Goal: Ask a question: Seek information or help from site administrators or community

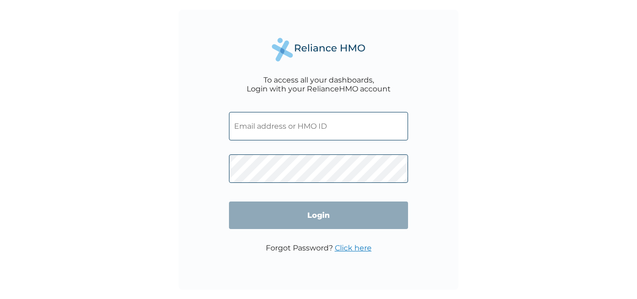
click at [287, 133] on input "text" at bounding box center [318, 126] width 179 height 28
click at [279, 123] on input "text" at bounding box center [318, 126] width 179 height 28
paste input "HIA/10552/A"
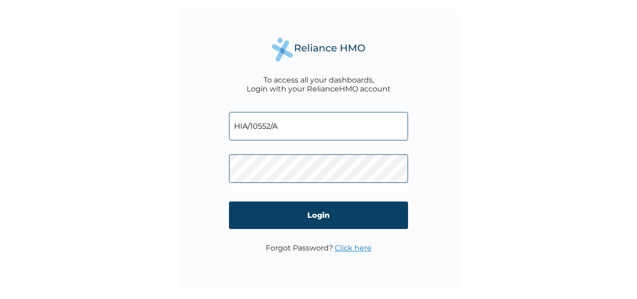
type input "HIA/10552/A"
click input "Login" at bounding box center [318, 216] width 179 height 28
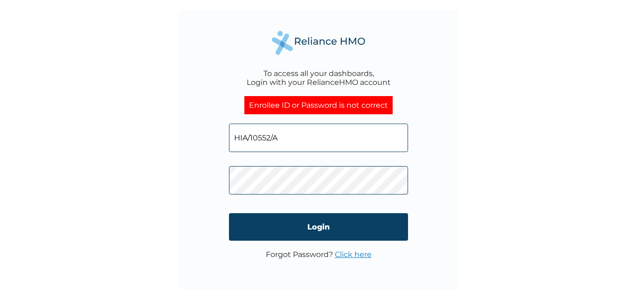
click input "Login" at bounding box center [318, 227] width 179 height 28
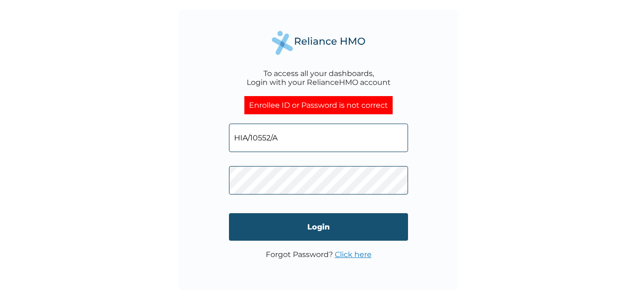
click at [288, 223] on input "Login" at bounding box center [318, 227] width 179 height 28
click at [298, 227] on input "Login" at bounding box center [318, 227] width 179 height 28
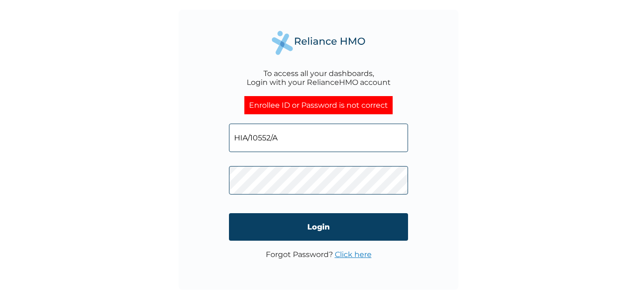
click input "Login" at bounding box center [318, 227] width 179 height 28
click at [353, 252] on link "Click here" at bounding box center [353, 254] width 37 height 9
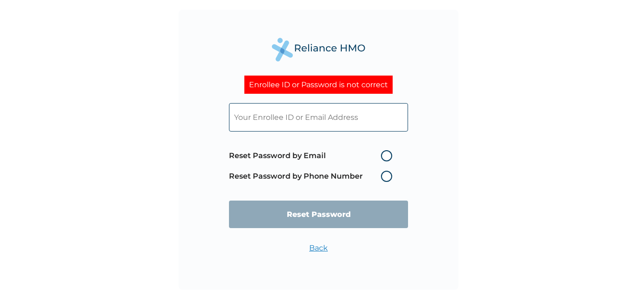
click at [385, 154] on label "Reset Password by Email" at bounding box center [313, 155] width 168 height 11
click at [383, 154] on input "Reset Password by Email" at bounding box center [375, 155] width 15 height 15
radio input "true"
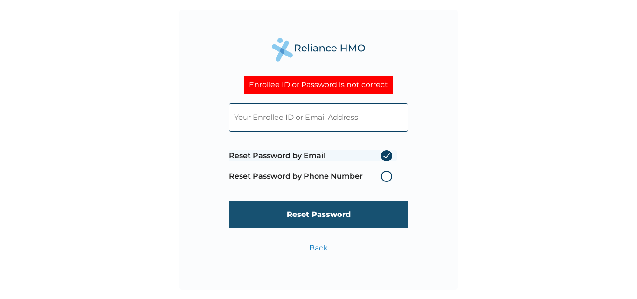
click at [312, 212] on input "Reset Password" at bounding box center [318, 215] width 179 height 28
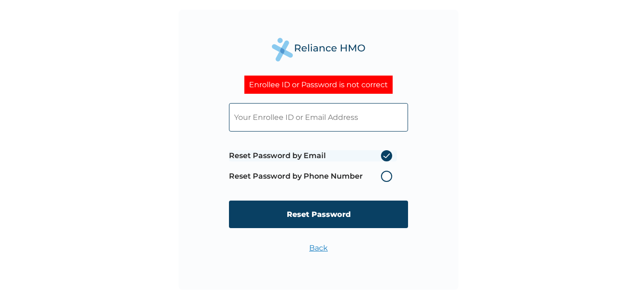
click at [272, 112] on input "text" at bounding box center [318, 117] width 179 height 28
type input "anthonynwolisa@gmail.com"
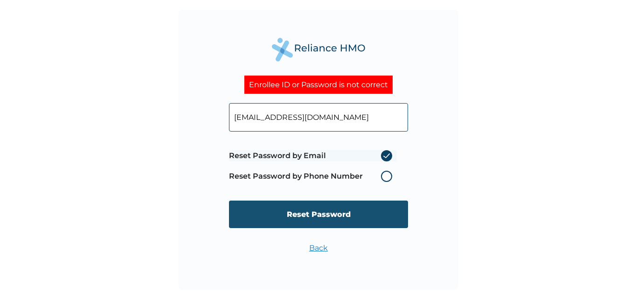
click at [313, 212] on input "Reset Password" at bounding box center [318, 215] width 179 height 28
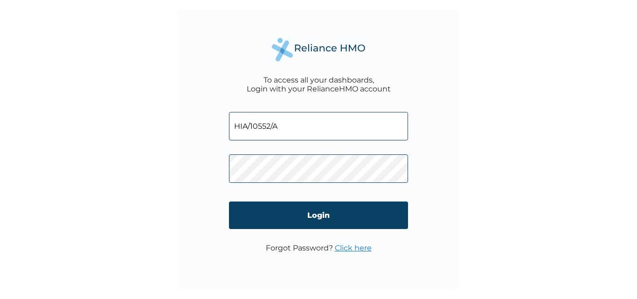
click input "Login" at bounding box center [318, 216] width 179 height 28
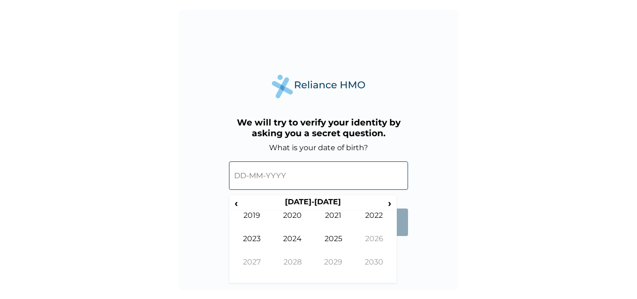
click at [297, 173] on input "text" at bounding box center [318, 175] width 179 height 28
click at [316, 200] on th "[DATE]-[DATE]" at bounding box center [312, 203] width 143 height 13
click at [236, 203] on span "‹" at bounding box center [236, 203] width 10 height 12
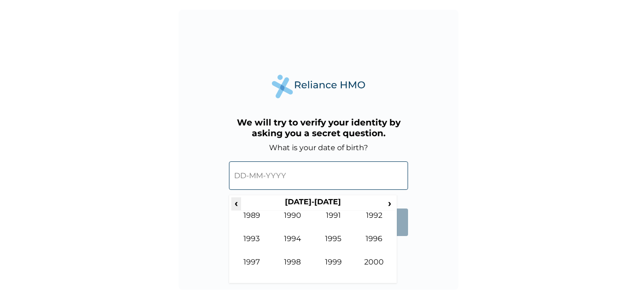
click at [236, 203] on span "‹" at bounding box center [236, 203] width 10 height 12
click at [387, 201] on span "›" at bounding box center [390, 203] width 10 height 12
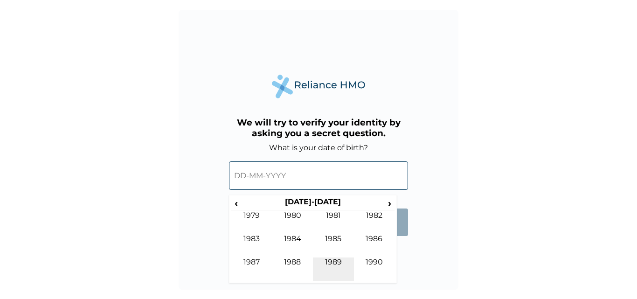
click at [336, 263] on td "1989" at bounding box center [333, 269] width 41 height 23
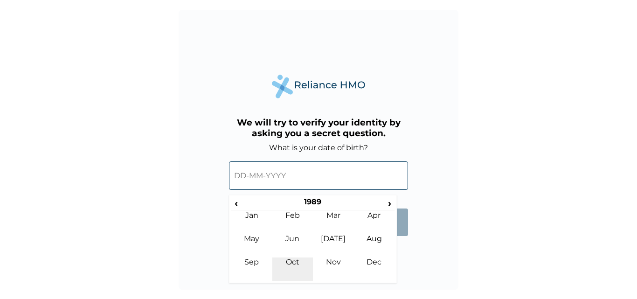
click at [296, 259] on td "Oct" at bounding box center [292, 269] width 41 height 23
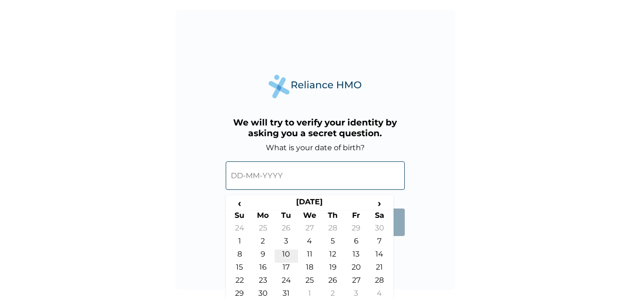
click at [292, 251] on td "10" at bounding box center [286, 256] width 23 height 13
type input "10-10-1989"
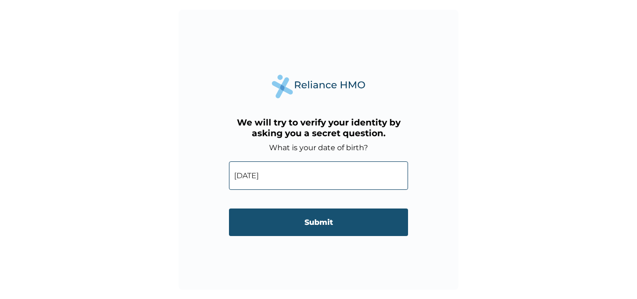
click at [314, 218] on input "Submit" at bounding box center [318, 223] width 179 height 28
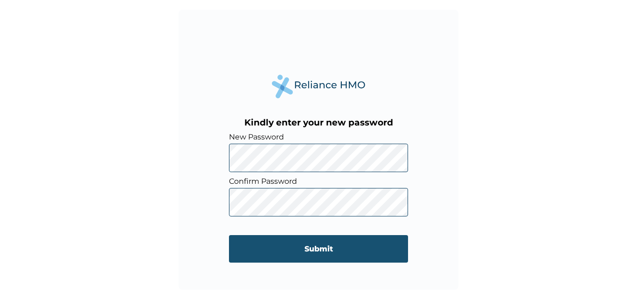
click at [323, 252] on input "Submit" at bounding box center [318, 249] width 179 height 28
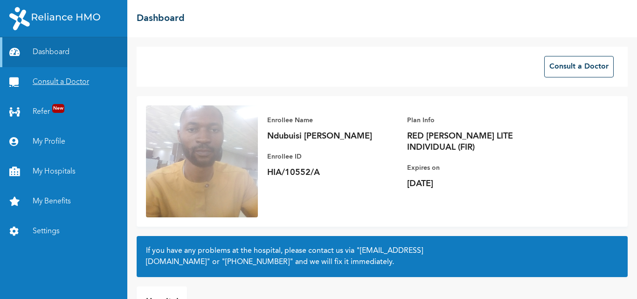
click at [54, 83] on link "Consult a Doctor" at bounding box center [63, 82] width 127 height 30
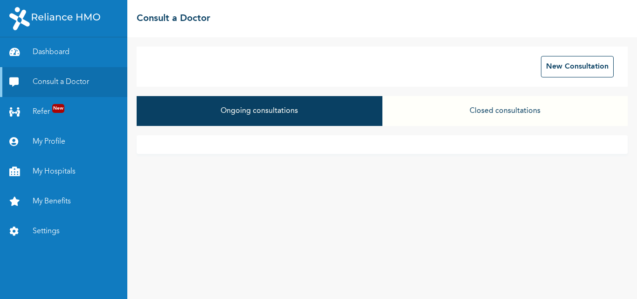
click at [379, 123] on button "Ongoing consultations" at bounding box center [259, 111] width 245 height 30
click at [572, 66] on button "New Consultation" at bounding box center [577, 66] width 73 height 21
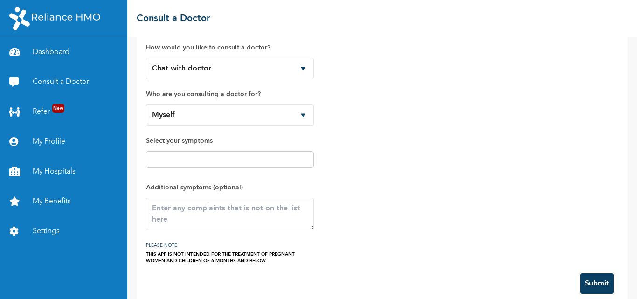
scroll to position [37, 0]
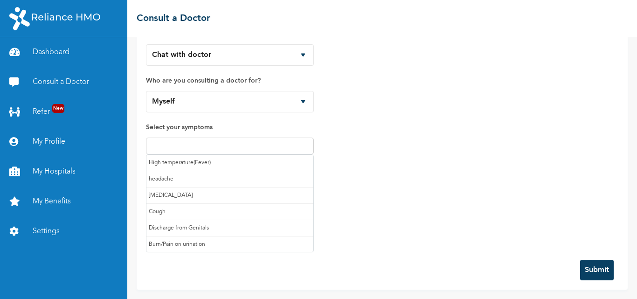
click at [221, 148] on input "text" at bounding box center [230, 145] width 162 height 11
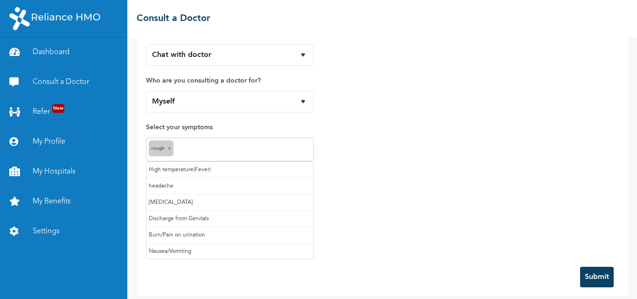
click at [187, 152] on input "text" at bounding box center [243, 149] width 135 height 11
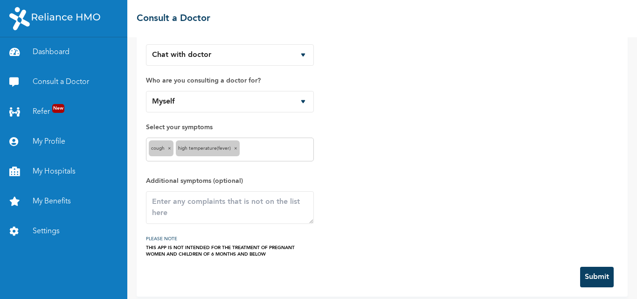
click at [247, 149] on input "text" at bounding box center [276, 149] width 69 height 11
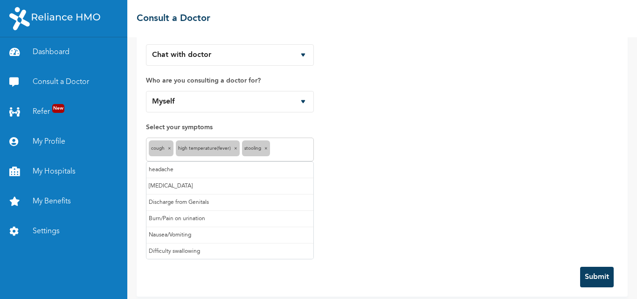
click at [278, 149] on input "text" at bounding box center [291, 149] width 39 height 11
click at [587, 272] on button "Submit" at bounding box center [597, 277] width 34 height 21
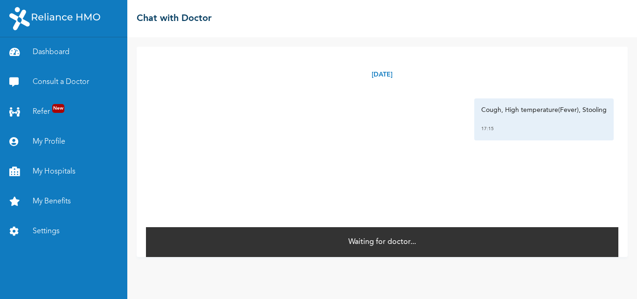
click at [380, 242] on p "Waiting for doctor..." at bounding box center [383, 242] width 68 height 11
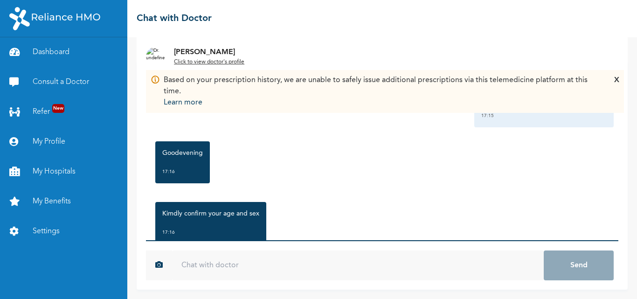
scroll to position [56, 0]
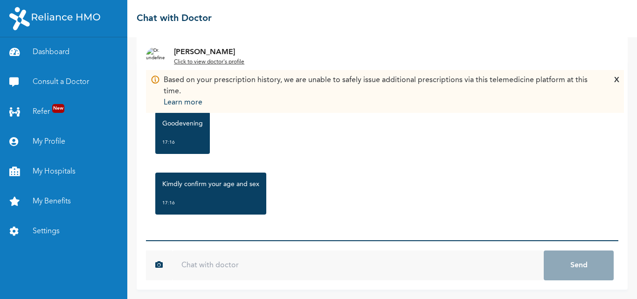
click at [201, 262] on input "text" at bounding box center [358, 266] width 372 height 30
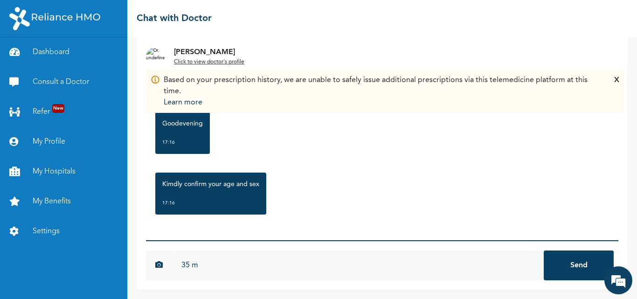
scroll to position [0, 0]
type input "35 [DEMOGRAPHIC_DATA]"
click at [544, 251] on button "Send" at bounding box center [579, 266] width 70 height 30
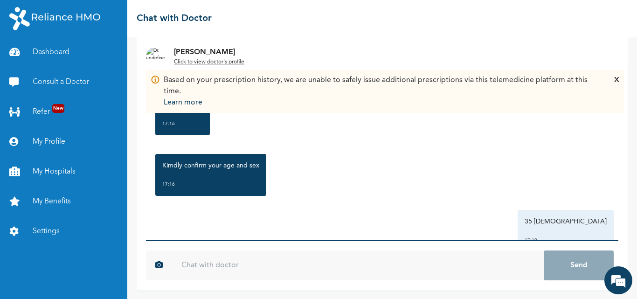
scroll to position [108, 0]
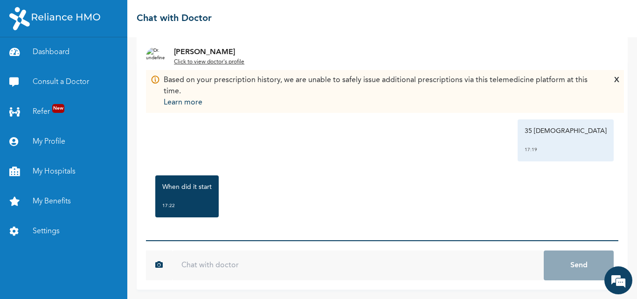
scroll to position [168, 0]
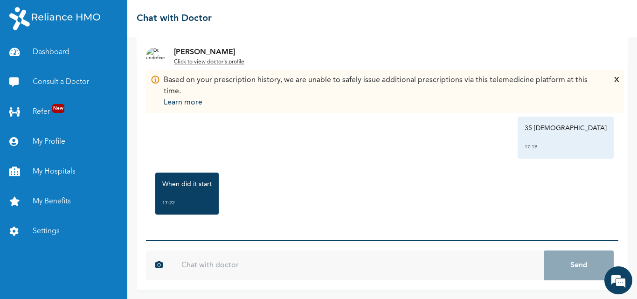
click at [219, 231] on div "Wednesday, August 13th 2025 Cough, High temperature(Fever), Stooling 17:15 Good…" at bounding box center [382, 151] width 473 height 180
click at [217, 237] on div "Wednesday, August 13th 2025 Cough, High temperature(Fever), Stooling 17:15 Good…" at bounding box center [382, 151] width 473 height 180
click at [212, 258] on input "text" at bounding box center [358, 266] width 372 height 30
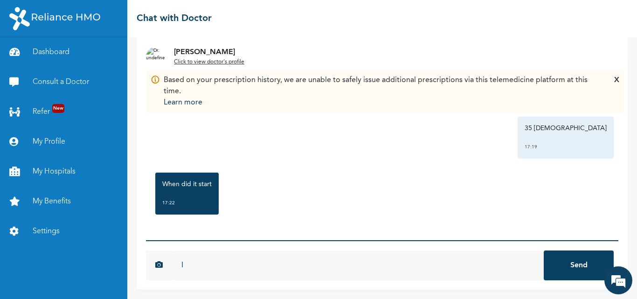
type input "I"
type input "I started feeling the symptoms [DATE]."
click at [544, 251] on button "Send" at bounding box center [579, 266] width 70 height 30
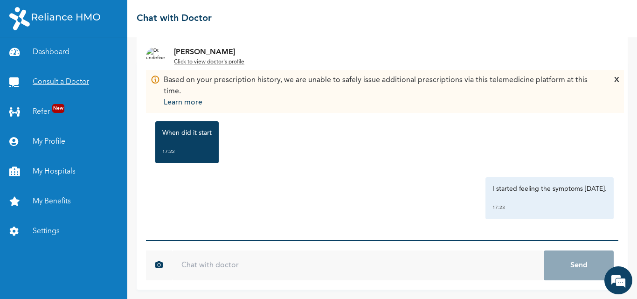
click at [62, 82] on link "Consult a Doctor" at bounding box center [63, 82] width 127 height 30
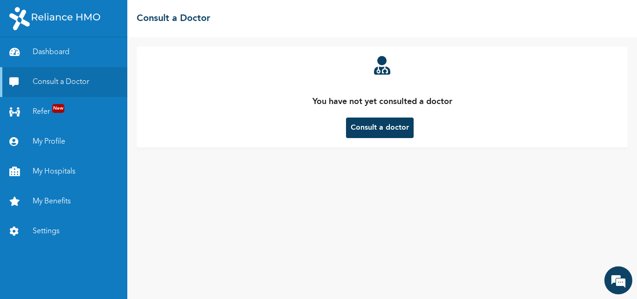
click at [381, 126] on button "Consult a doctor" at bounding box center [380, 128] width 68 height 21
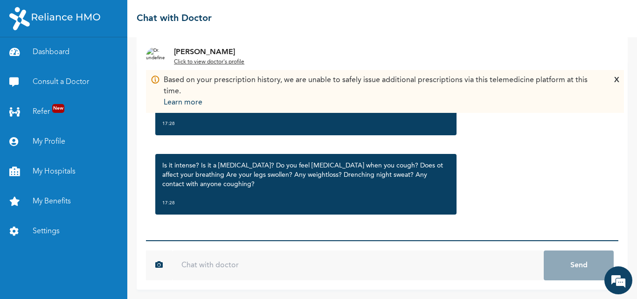
scroll to position [378, 0]
click at [314, 224] on div "Wednesday, August 13th 2025 Cough, High temperature(Fever), Stooling 17:15 Good…" at bounding box center [382, 151] width 473 height 180
click at [288, 267] on input "text" at bounding box center [358, 266] width 372 height 30
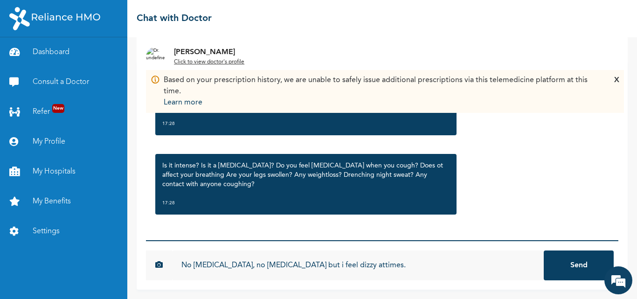
type input "No [MEDICAL_DATA], no [MEDICAL_DATA] but i feel dizzy attimes."
click at [544, 251] on button "Send" at bounding box center [579, 266] width 70 height 30
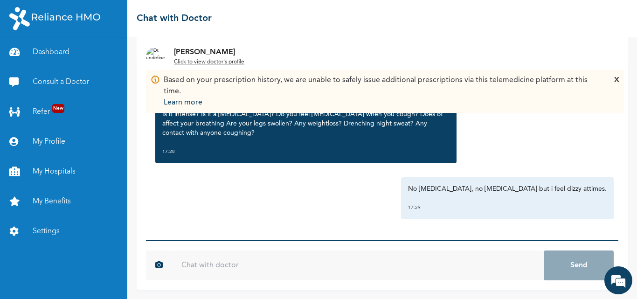
scroll to position [430, 0]
click at [276, 270] on input "text" at bounding box center [358, 266] width 372 height 30
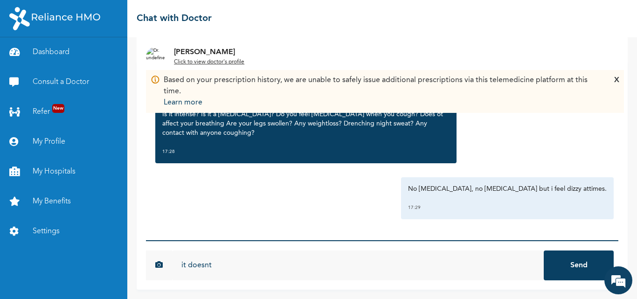
click at [203, 266] on input "it doesnt" at bounding box center [358, 266] width 372 height 30
type input "it doesn't affect my breathing and its not intense."
click at [544, 251] on button "Send" at bounding box center [579, 266] width 70 height 30
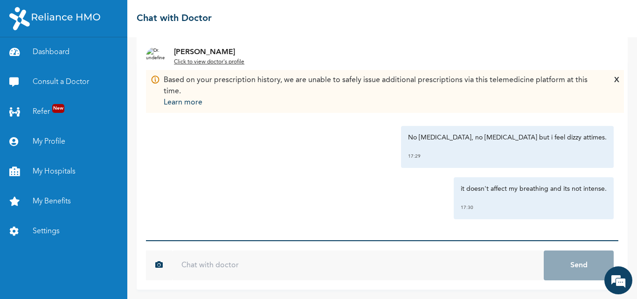
scroll to position [481, 0]
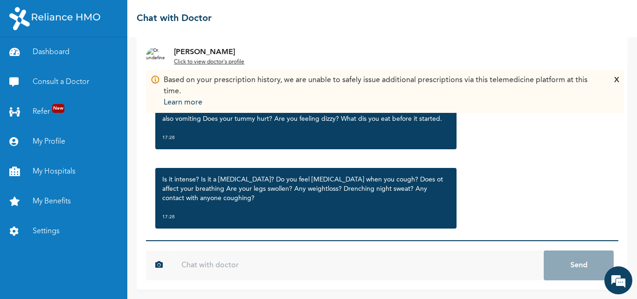
scroll to position [336, 0]
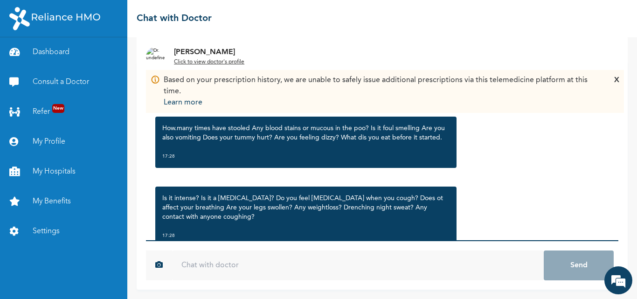
click at [212, 259] on input "text" at bounding box center [358, 266] width 372 height 30
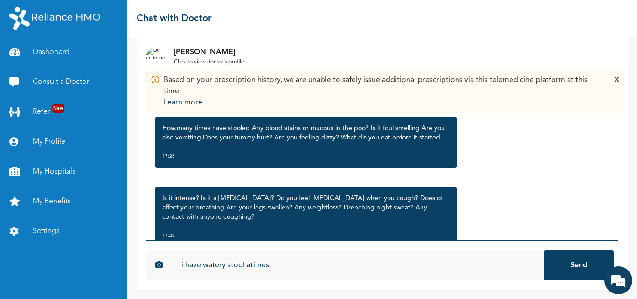
click at [257, 265] on input "i have watery stool atimes," at bounding box center [358, 266] width 372 height 30
click at [280, 259] on input "i have watery stool a times," at bounding box center [358, 266] width 372 height 30
click at [378, 284] on form "i have watery stool a times, no [MEDICAL_DATA], 800829bbc4b98c98597366e86904592…" at bounding box center [382, 264] width 473 height 49
click at [349, 266] on input "i have watery stool a times, no [MEDICAL_DATA]," at bounding box center [358, 266] width 372 height 30
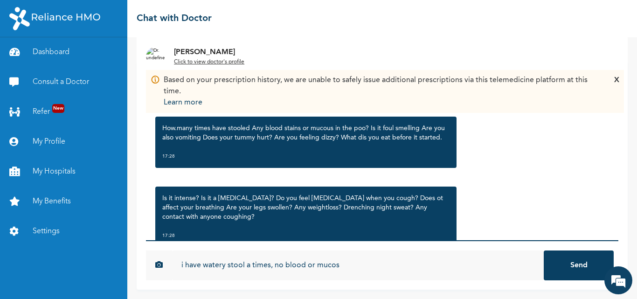
click at [334, 267] on input "i have watery stool a times, no blood or mucos" at bounding box center [358, 266] width 372 height 30
click at [345, 265] on input "i have watery stool a times, no blood or mucous" at bounding box center [358, 266] width 372 height 30
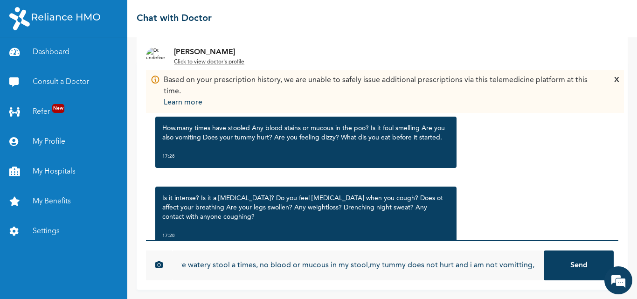
click at [507, 266] on input "i have watery stool a times, no blood or mucous in my stool,my tummy does not h…" at bounding box center [358, 266] width 372 height 30
click at [531, 265] on input "i have watery stool a times, no blood or mucous in my stool,my tummy does not h…" at bounding box center [358, 266] width 372 height 30
type input "i have watery stool a times, no blood or mucous in my stool,my tummy does not h…"
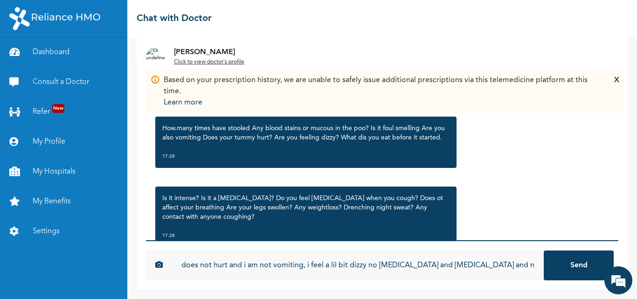
click at [544, 251] on button "Send" at bounding box center [579, 266] width 70 height 30
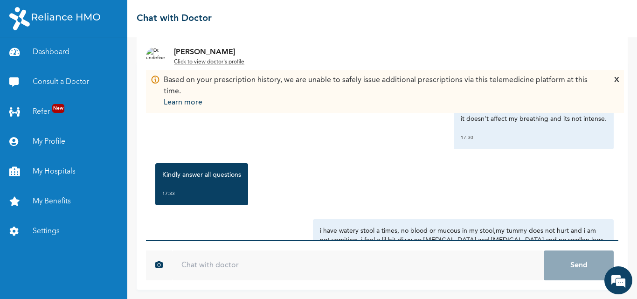
scroll to position [602, 0]
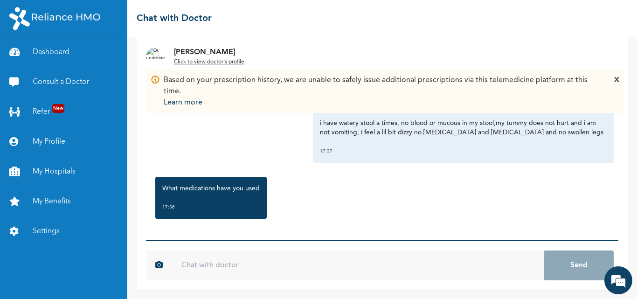
scroll to position [663, 0]
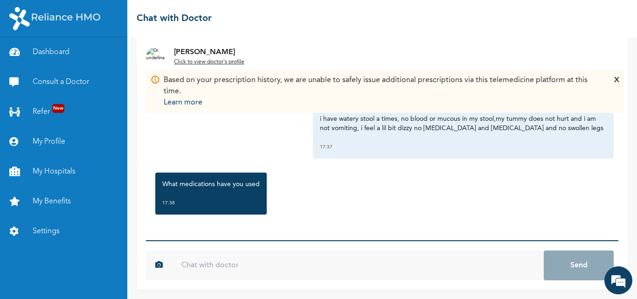
click at [206, 267] on input "text" at bounding box center [358, 266] width 372 height 30
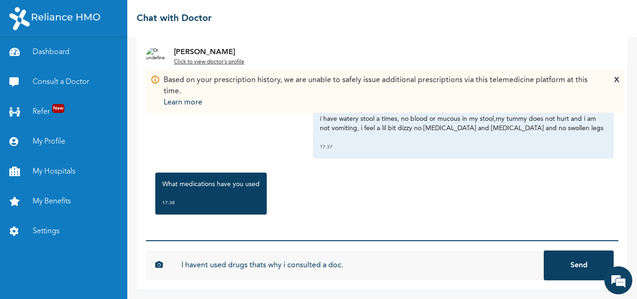
type input "I havent used drugs thats why i consulted a doc."
click at [544, 251] on button "Send" at bounding box center [579, 266] width 70 height 30
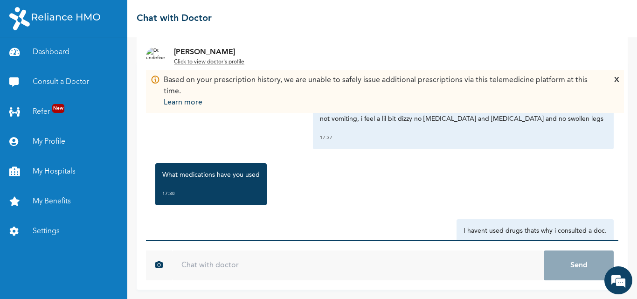
scroll to position [714, 0]
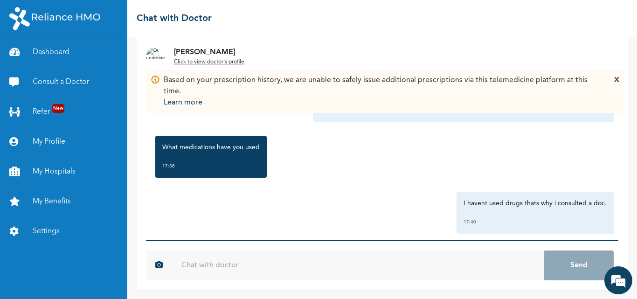
scroll to position [714, 0]
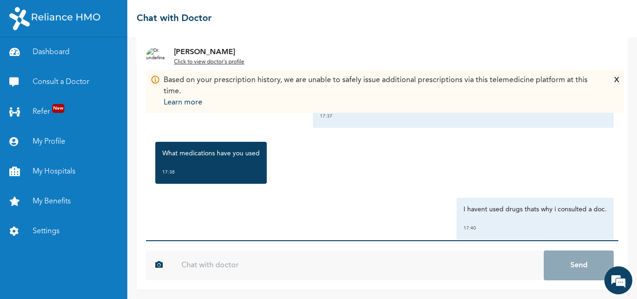
scroll to position [714, 0]
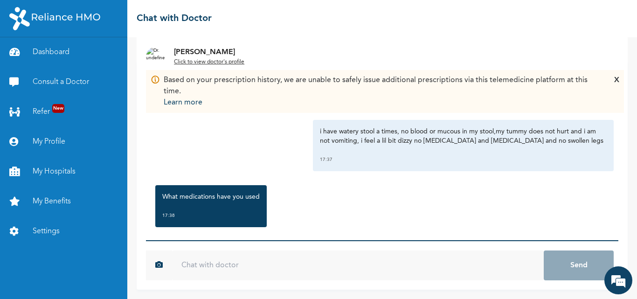
scroll to position [714, 0]
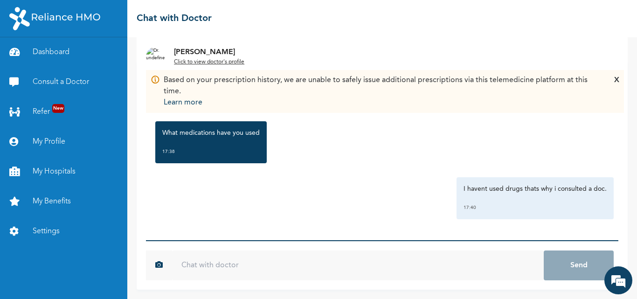
scroll to position [23, 0]
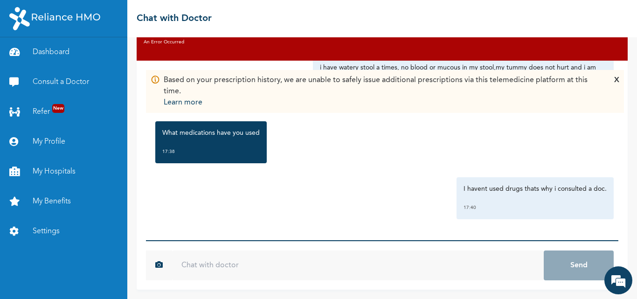
click at [452, 133] on div "What medications have you used 17:38" at bounding box center [382, 142] width 463 height 51
click at [411, 147] on div "What medications have you used 17:38" at bounding box center [382, 142] width 463 height 51
